Goal: Find specific page/section: Find specific page/section

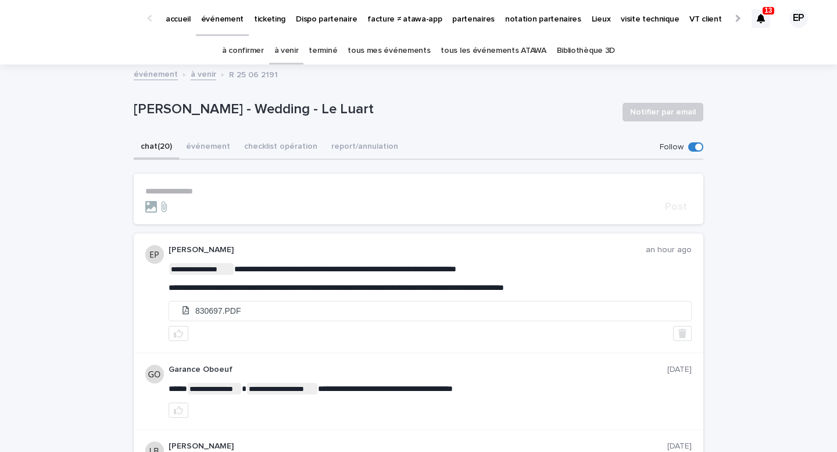
click at [180, 22] on p "accueil" at bounding box center [178, 12] width 25 height 24
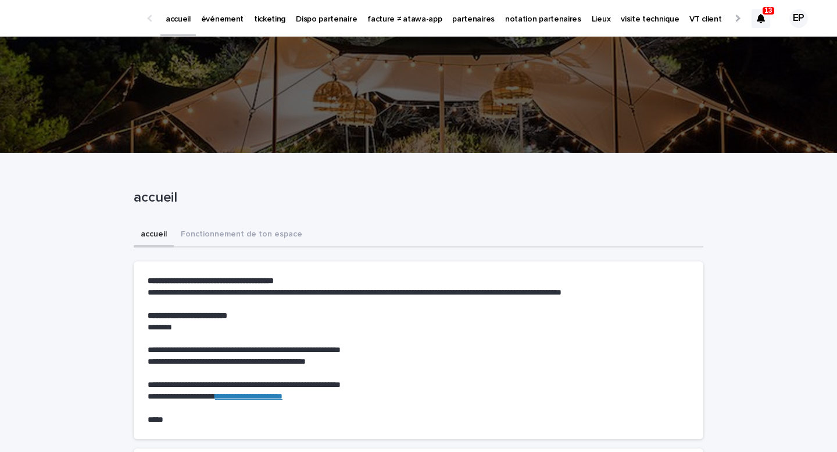
click at [750, 17] on div "accueil événement ticketing Dispo partenaire facture ≠ atawa-app partenaires no…" at bounding box center [418, 18] width 837 height 37
click at [763, 17] on icon at bounding box center [761, 18] width 8 height 9
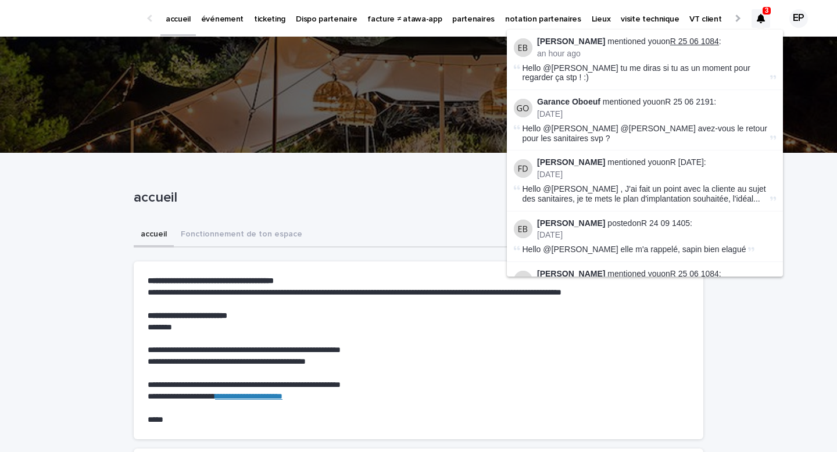
click at [711, 39] on link "R 25 06 1084" at bounding box center [694, 41] width 49 height 9
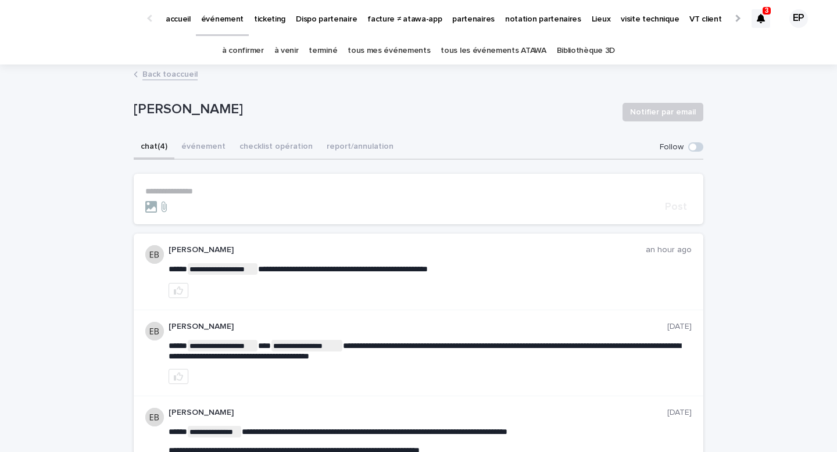
click at [762, 17] on icon at bounding box center [761, 18] width 8 height 9
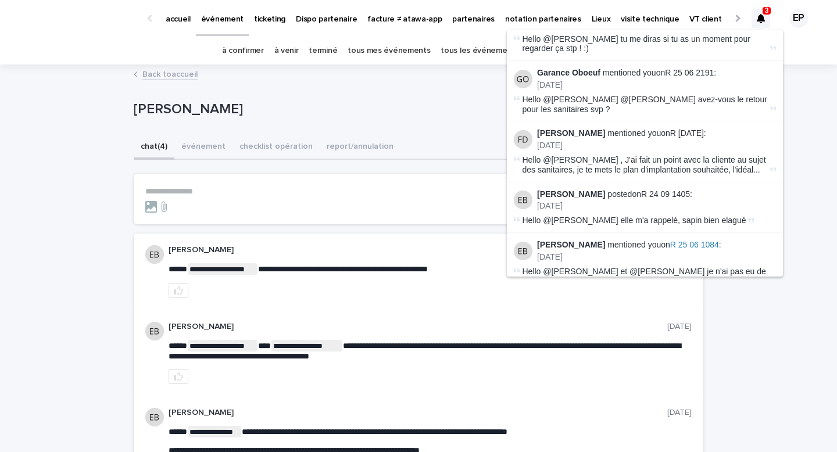
scroll to position [32, 0]
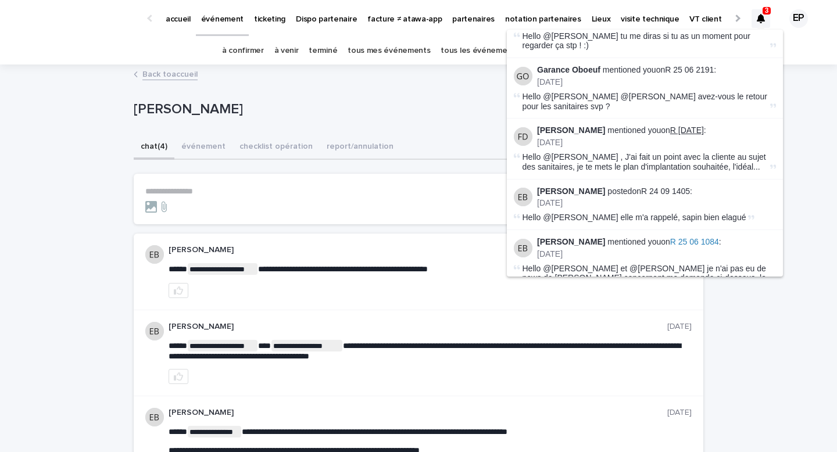
click at [694, 130] on link "R [DATE]" at bounding box center [687, 130] width 34 height 9
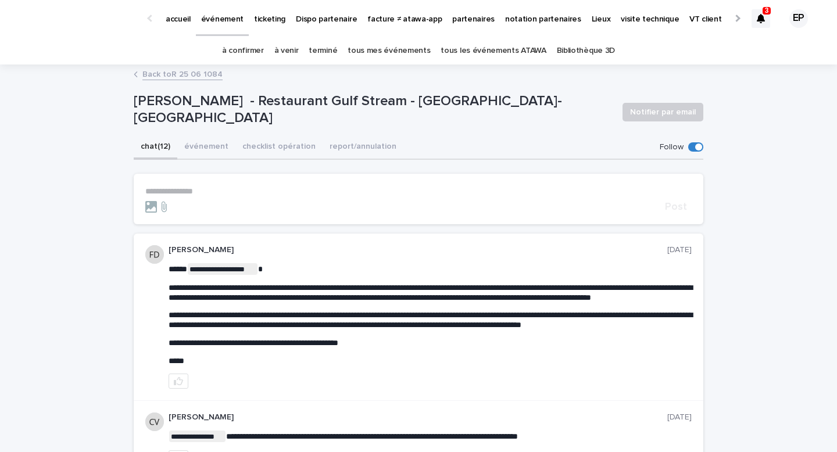
click at [767, 14] on p "3" at bounding box center [767, 10] width 4 height 8
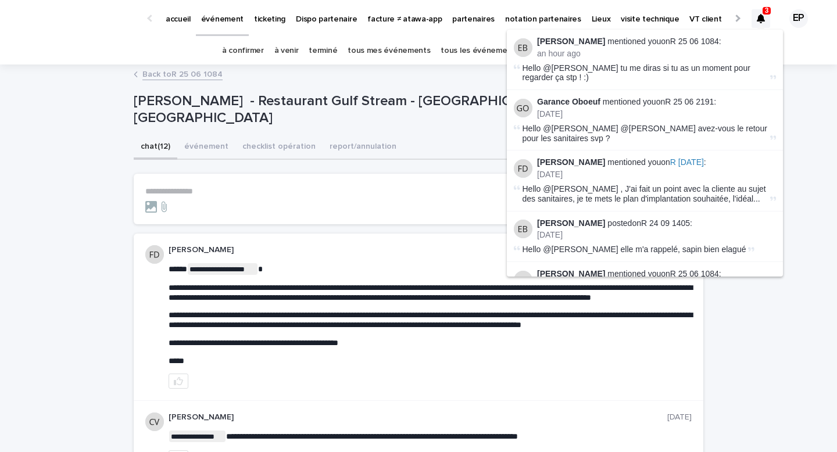
scroll to position [20, 0]
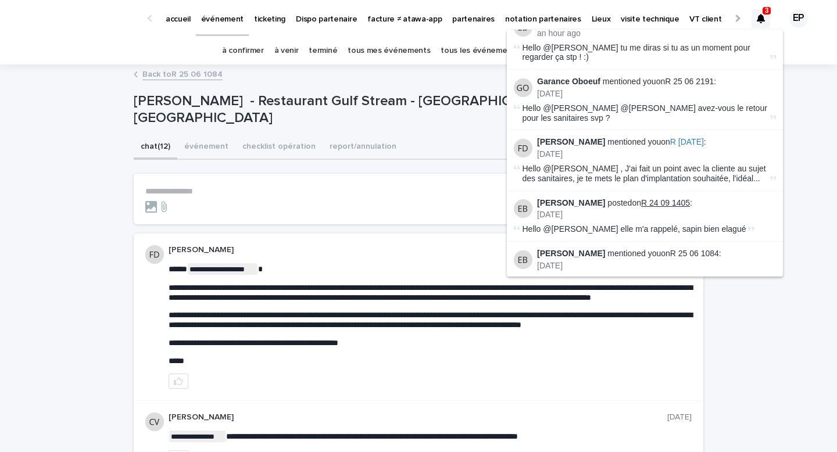
click at [671, 203] on link "R 24 09 1405" at bounding box center [665, 202] width 49 height 9
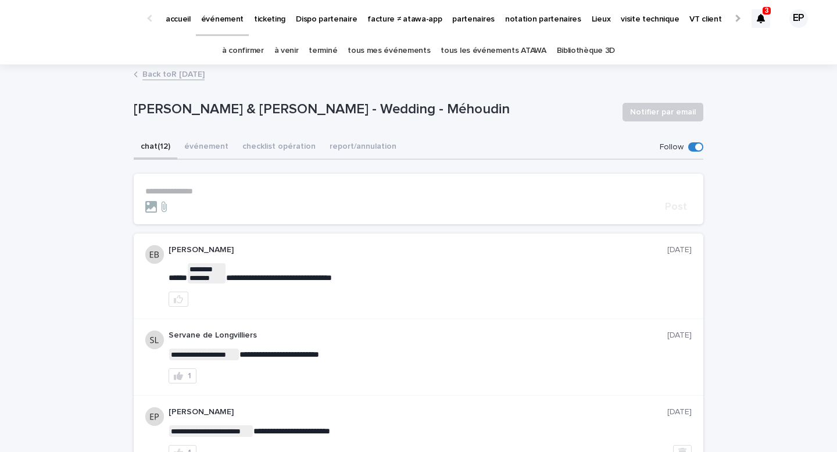
click at [765, 15] on div at bounding box center [760, 18] width 19 height 19
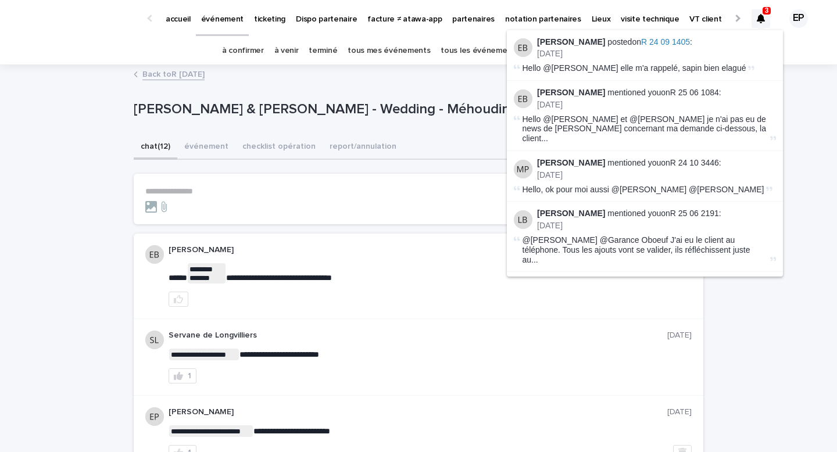
scroll to position [182, 0]
click at [691, 157] on link "R 24 10 3446" at bounding box center [694, 161] width 49 height 9
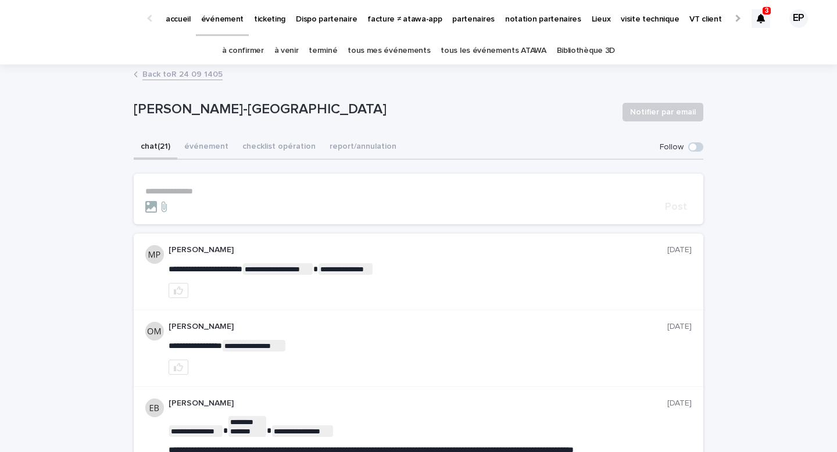
click at [764, 19] on icon at bounding box center [761, 18] width 8 height 9
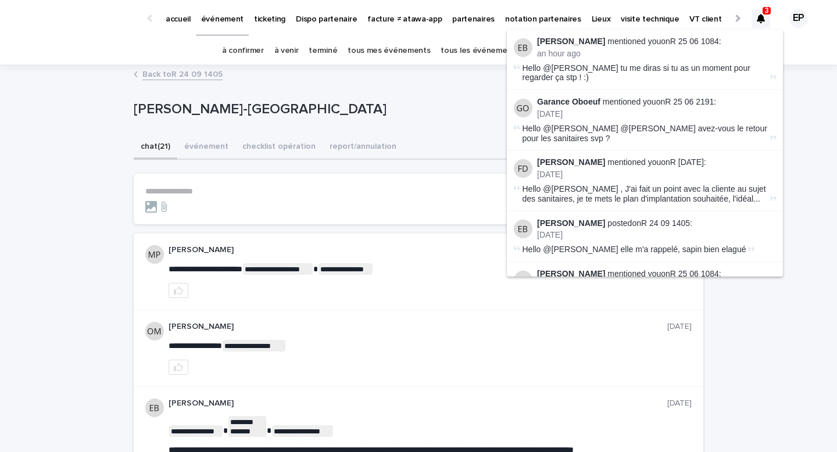
scroll to position [216, 0]
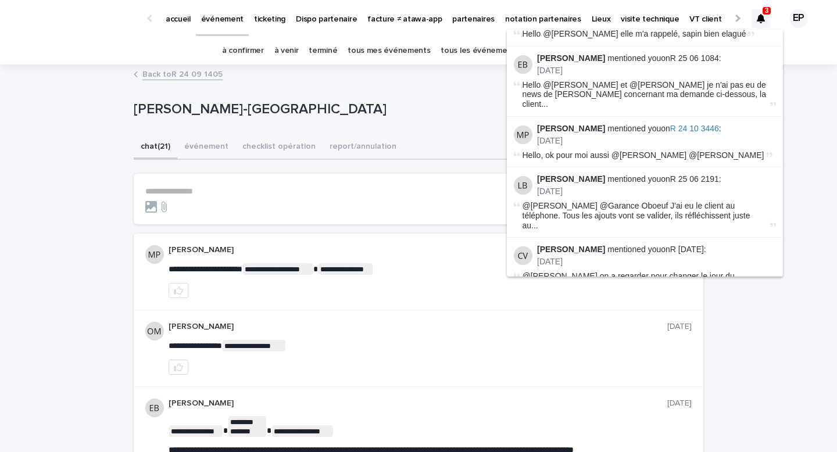
click at [692, 238] on li "[PERSON_NAME] mentioned you on R [DATE] : [DATE] @[PERSON_NAME] on a regarder p…" at bounding box center [645, 268] width 276 height 60
click at [689, 245] on link "R [DATE]" at bounding box center [687, 249] width 34 height 9
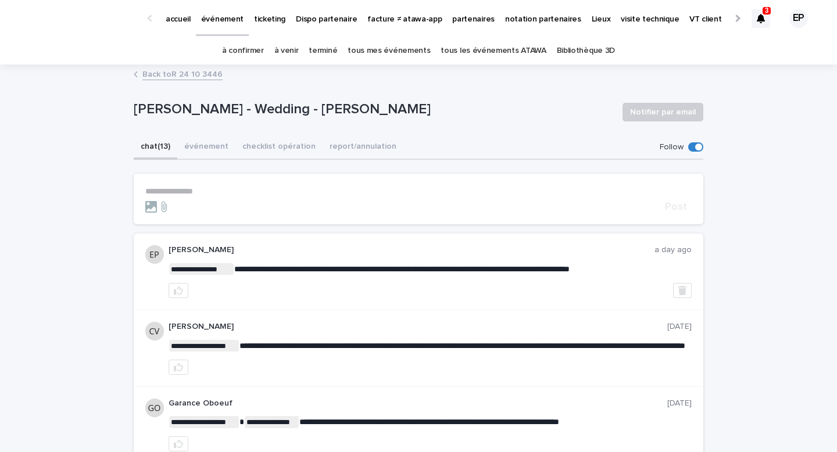
click at [765, 18] on div at bounding box center [760, 18] width 19 height 19
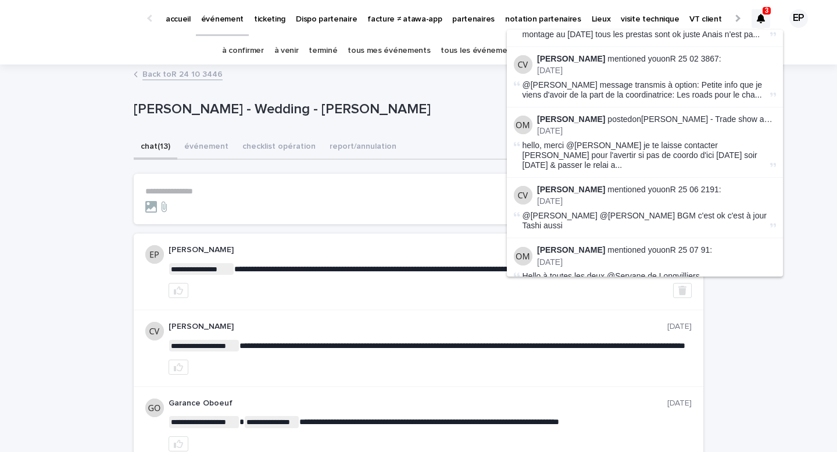
scroll to position [543, 0]
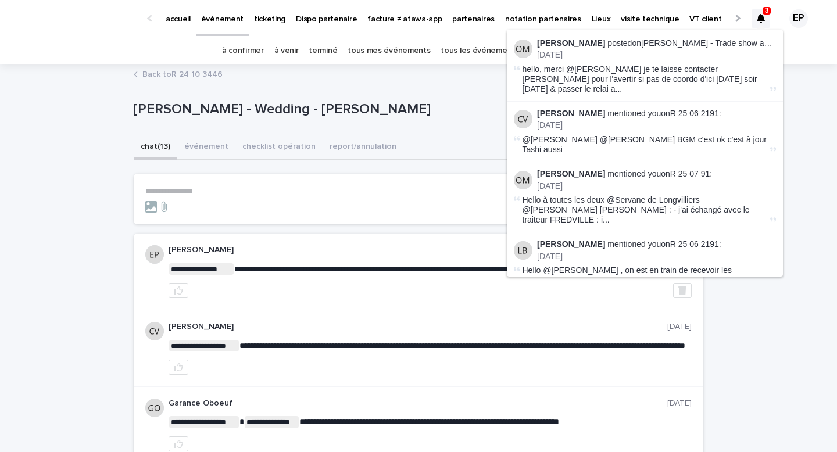
click at [657, 195] on span "Hello à toutes les deux @Servane de Longvilliers @[PERSON_NAME] [PERSON_NAME] :…" at bounding box center [644, 209] width 245 height 29
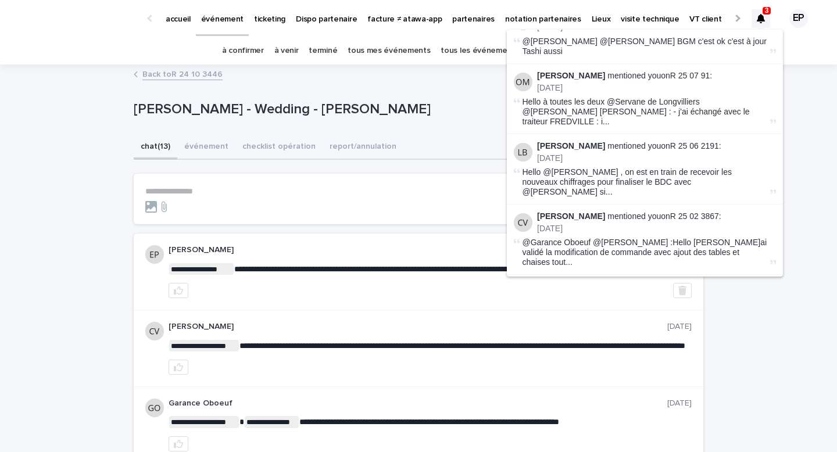
scroll to position [453, 0]
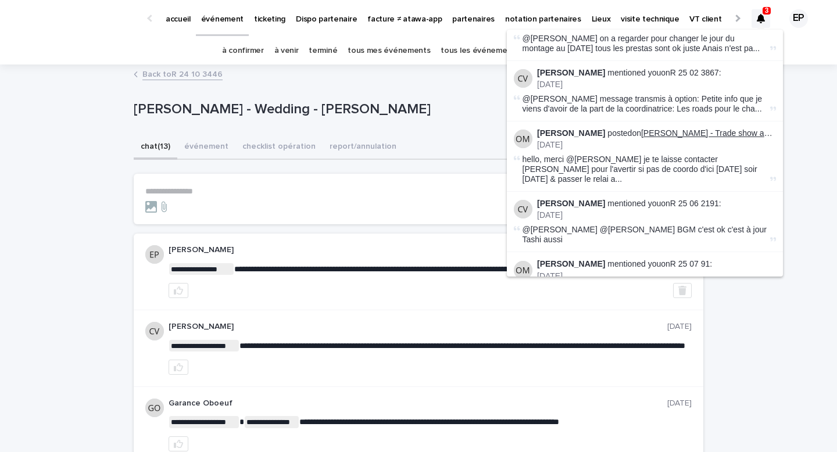
click at [710, 128] on link "[PERSON_NAME] - Trade show and exhibition - [GEOGRAPHIC_DATA]" at bounding box center [771, 132] width 260 height 9
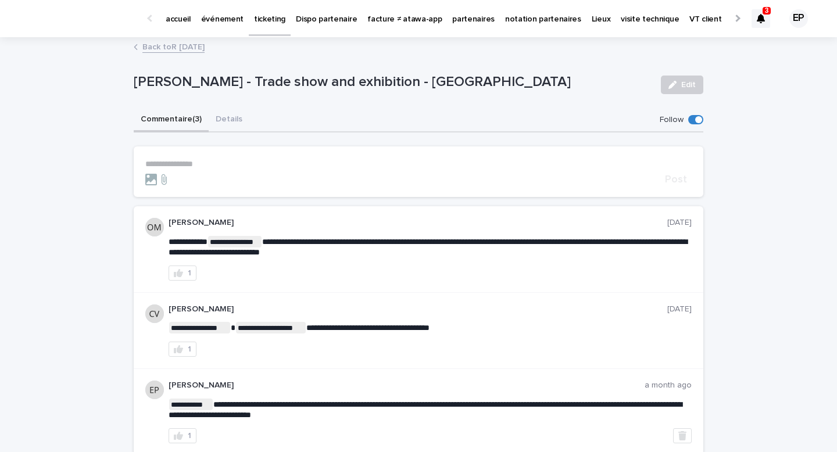
click at [759, 14] on icon at bounding box center [761, 18] width 8 height 9
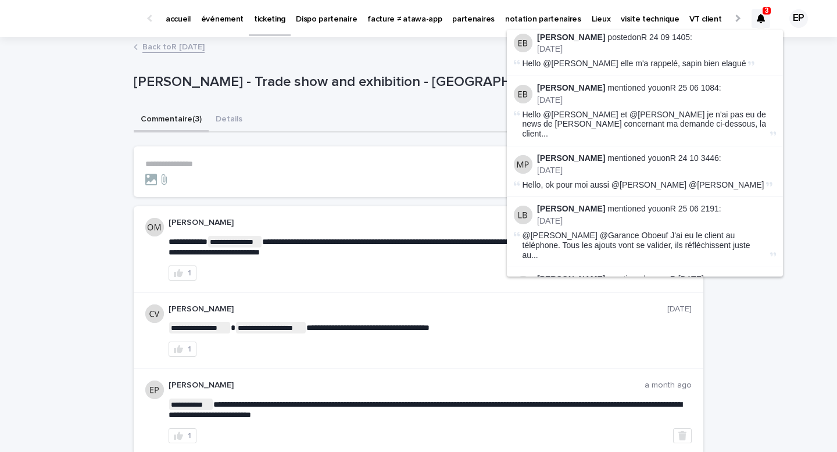
scroll to position [184, 0]
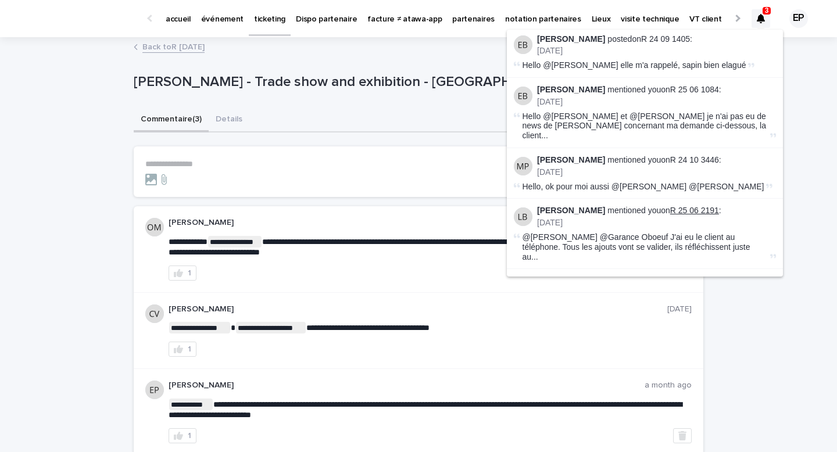
click at [670, 206] on link "R 25 06 2191" at bounding box center [694, 210] width 49 height 9
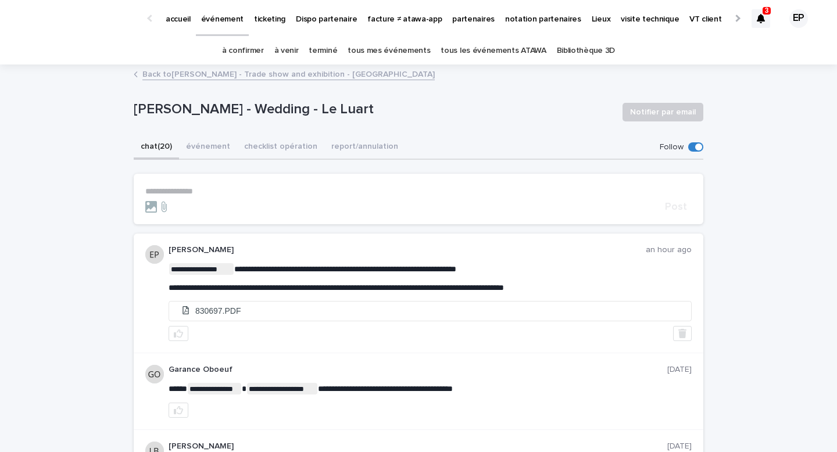
click at [253, 48] on link "à confirmer" at bounding box center [243, 50] width 42 height 27
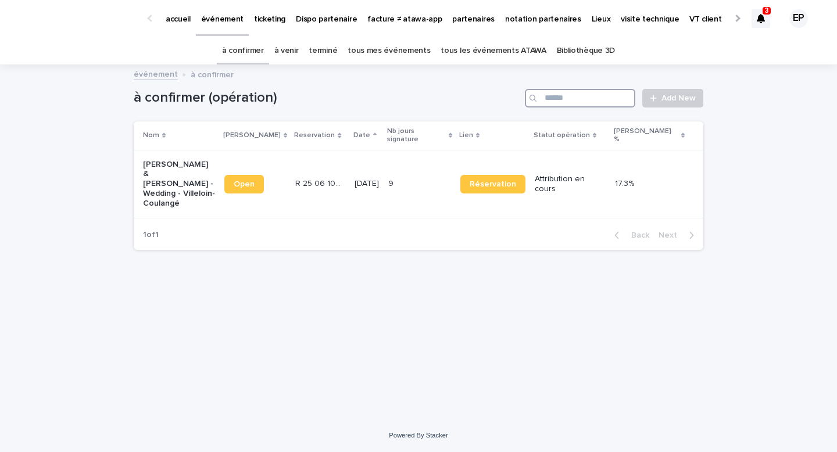
click at [555, 93] on input "Search" at bounding box center [580, 98] width 110 height 19
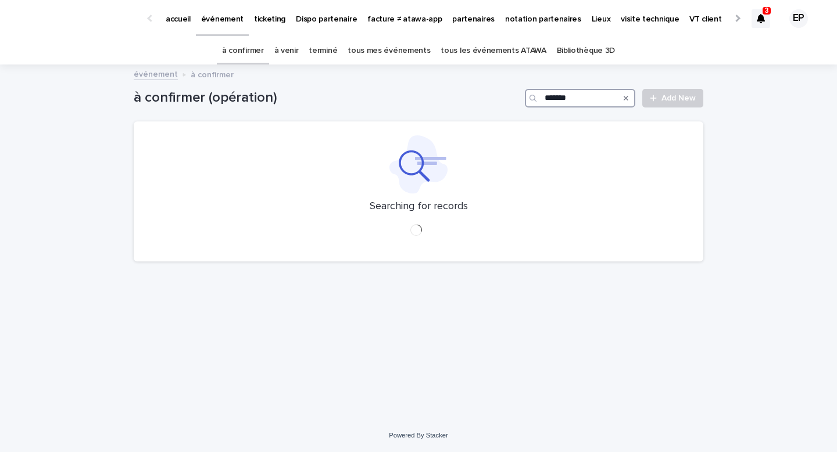
type input "*******"
click at [413, 48] on link "tous mes événements" at bounding box center [389, 50] width 83 height 27
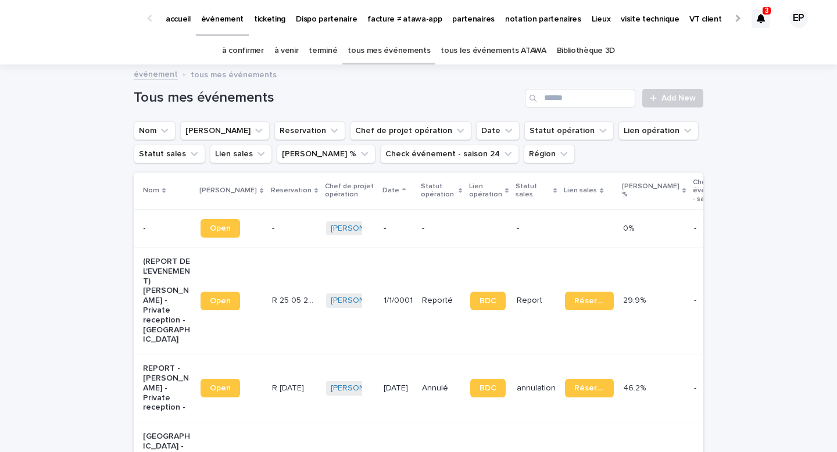
click at [543, 99] on div "Search" at bounding box center [534, 98] width 19 height 19
click at [546, 99] on input "Search" at bounding box center [580, 98] width 110 height 19
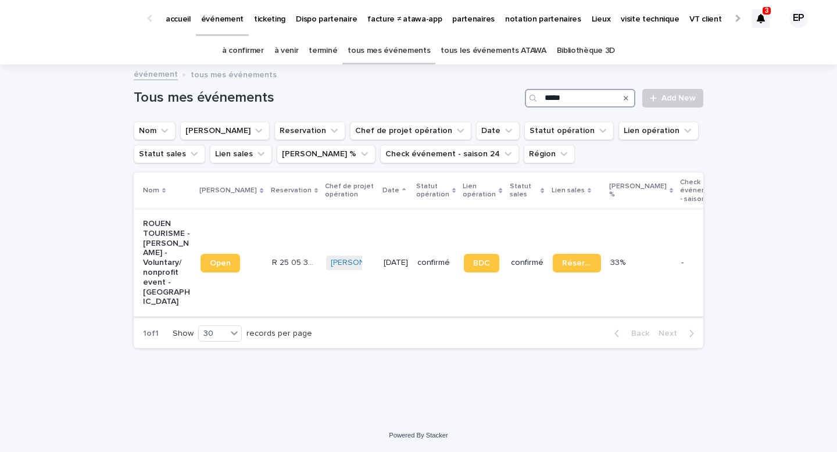
type input "*****"
click at [215, 254] on link "Open" at bounding box center [220, 263] width 40 height 19
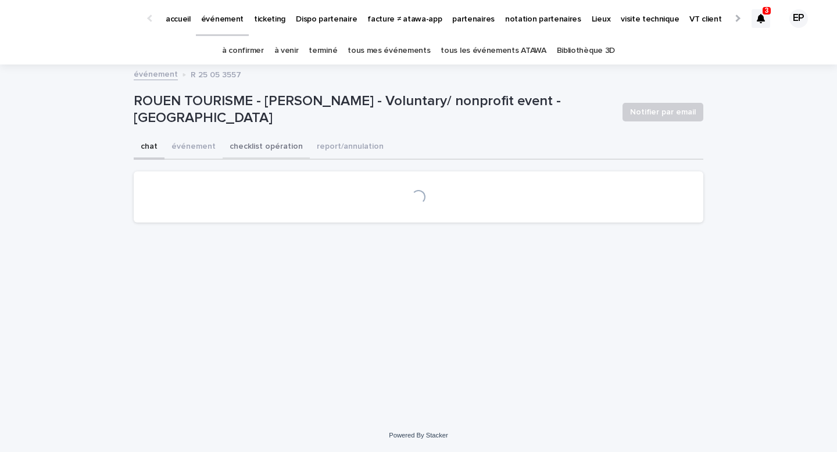
click at [227, 145] on button "checklist opération" at bounding box center [266, 147] width 87 height 24
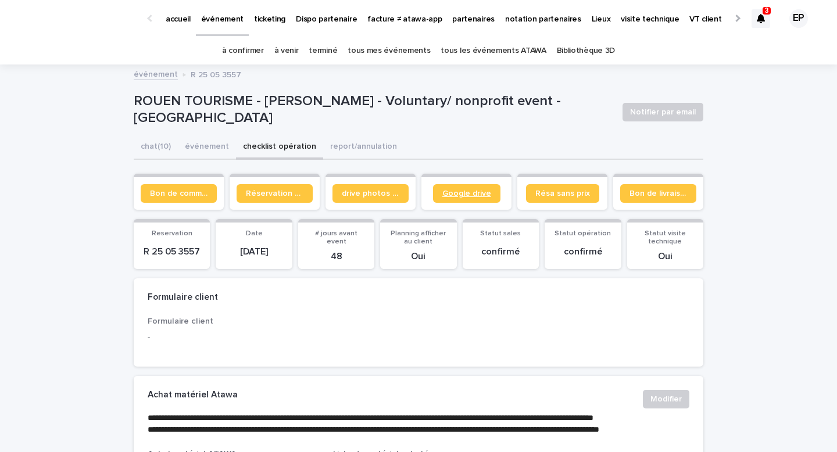
click at [474, 195] on span "Google drive" at bounding box center [466, 193] width 49 height 8
